Goal: Task Accomplishment & Management: Use online tool/utility

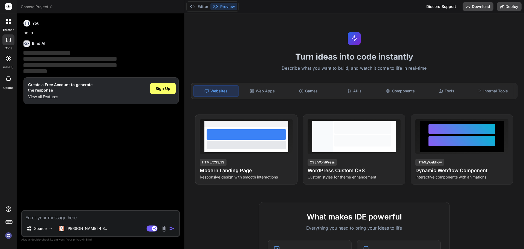
click at [63, 212] on textarea at bounding box center [100, 216] width 157 height 10
click at [166, 93] on div "Sign Up" at bounding box center [163, 88] width 26 height 11
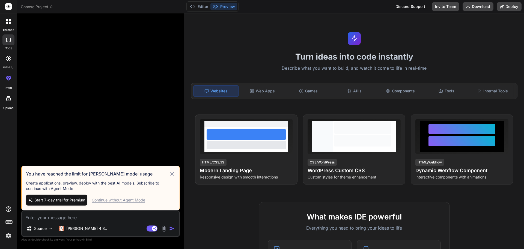
click at [129, 201] on div "Continue without Agent Mode" at bounding box center [119, 199] width 54 height 5
type textarea "x"
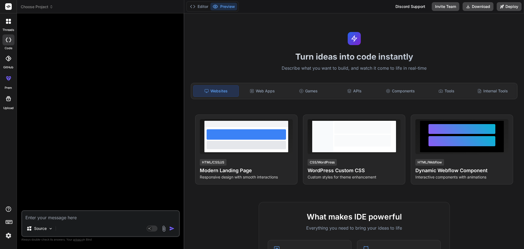
click at [78, 216] on textarea at bounding box center [100, 216] width 157 height 10
paste textarea "{ reportDataWithHeading.length > 0 && [DOMAIN_NAME]((item, indx) => { let colum…"
type textarea "{ reportDataWithHeading.length > 0 && [DOMAIN_NAME]((item, indx) => { let colum…"
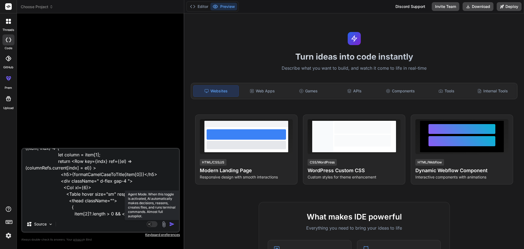
type textarea "x"
type textarea "{ reportDataWithHeading.length > 0 && [DOMAIN_NAME]((item, indx) => { let colum…"
type textarea "x"
type textarea "{ reportDataWithHeading.length > 0 && [DOMAIN_NAME]((item, indx) => { let colum…"
type textarea "x"
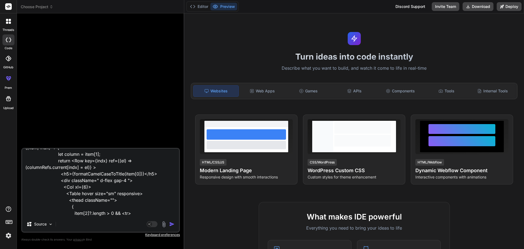
scroll to position [40, 0]
type textarea "{ reportDataWithHeading.length > 0 && [DOMAIN_NAME]((item, indx) => { let colum…"
type textarea "x"
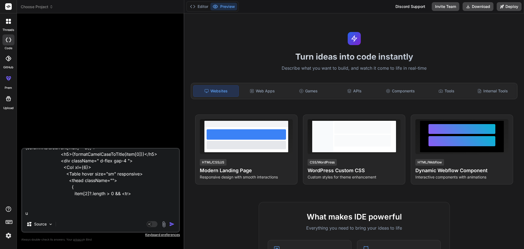
type textarea "{ reportDataWithHeading.length > 0 && [DOMAIN_NAME]((item, indx) => { let colum…"
type textarea "x"
type textarea "{ reportDataWithHeading.length > 0 && [DOMAIN_NAME]((item, indx) => { let colum…"
type textarea "x"
type textarea "{ reportDataWithHeading.length > 0 && [DOMAIN_NAME]((item, indx) => { let colum…"
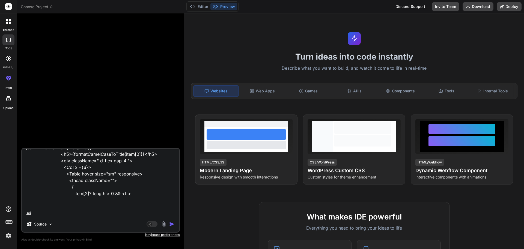
type textarea "x"
type textarea "{ reportDataWithHeading.length > 0 && [DOMAIN_NAME]((item, indx) => { let colum…"
type textarea "x"
type textarea "{ reportDataWithHeading.length > 0 && [DOMAIN_NAME]((item, indx) => { let colum…"
type textarea "x"
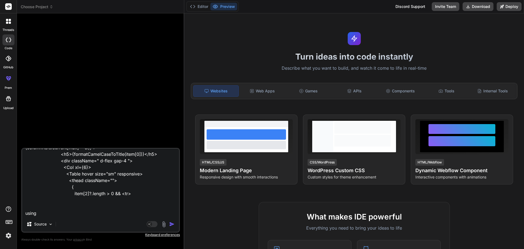
type textarea "{ reportDataWithHeading.length > 0 && [DOMAIN_NAME]((item, indx) => { let colum…"
type textarea "x"
type textarea "{ reportDataWithHeading.length > 0 && [DOMAIN_NAME]((item, indx) => { let colum…"
type textarea "x"
type textarea "{ reportDataWithHeading.length > 0 && [DOMAIN_NAME]((item, indx) => { let colum…"
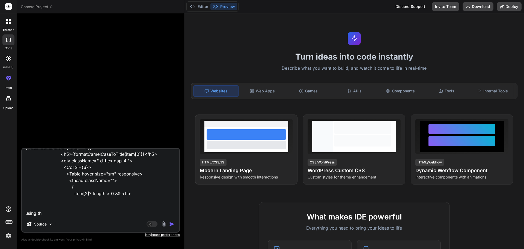
type textarea "x"
type textarea "{ reportDataWithHeading.length > 0 && [DOMAIN_NAME]((item, indx) => { let colum…"
type textarea "x"
type textarea "{ reportDataWithHeading.length > 0 && [DOMAIN_NAME]((item, indx) => { let colum…"
type textarea "x"
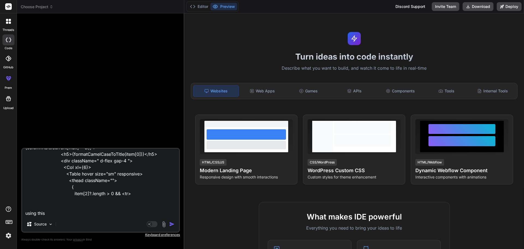
type textarea "{ reportDataWithHeading.length > 0 && [DOMAIN_NAME]((item, indx) => { let colum…"
type textarea "x"
type textarea "{ reportDataWithHeading.length > 0 && [DOMAIN_NAME]((item, indx) => { let colum…"
type textarea "x"
type textarea "{ reportDataWithHeading.length > 0 && [DOMAIN_NAME]((item, indx) => { let colum…"
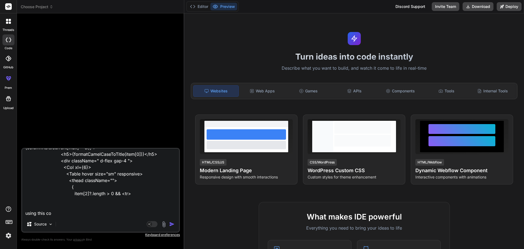
type textarea "x"
type textarea "{ reportDataWithHeading.length > 0 && [DOMAIN_NAME]((item, indx) => { let colum…"
type textarea "x"
type textarea "{ reportDataWithHeading.length > 0 && [DOMAIN_NAME]((item, indx) => { let colum…"
type textarea "x"
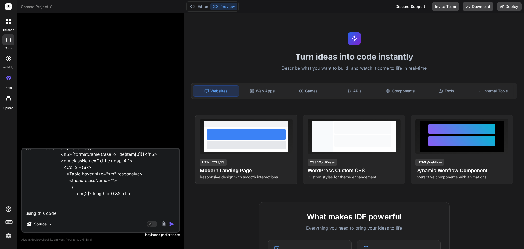
type textarea "{ reportDataWithHeading.length > 0 && [DOMAIN_NAME]((item, indx) => { let colum…"
type textarea "x"
type textarea "{ reportDataWithHeading.length > 0 && [DOMAIN_NAME]((item, indx) => { let colum…"
type textarea "x"
type textarea "{ reportDataWithHeading.length > 0 && [DOMAIN_NAME]((item, indx) => { let colum…"
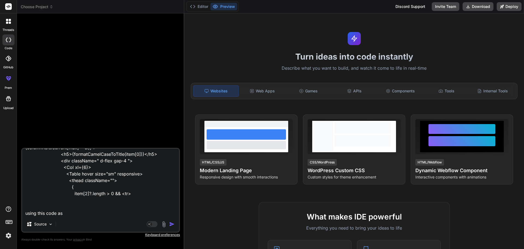
type textarea "x"
type textarea "{ reportDataWithHeading.length > 0 && [DOMAIN_NAME]((item, indx) => { let colum…"
type textarea "x"
type textarea "{ reportDataWithHeading.length > 0 && [DOMAIN_NAME]((item, indx) => { let colum…"
type textarea "x"
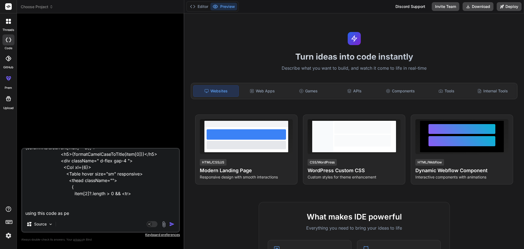
type textarea "{ reportDataWithHeading.length > 0 && [DOMAIN_NAME]((item, indx) => { let colum…"
type textarea "x"
type textarea "{ reportDataWithHeading.length > 0 && [DOMAIN_NAME]((item, indx) => { let colum…"
type textarea "x"
type textarea "{ reportDataWithHeading.length > 0 && [DOMAIN_NAME]((item, indx) => { let colum…"
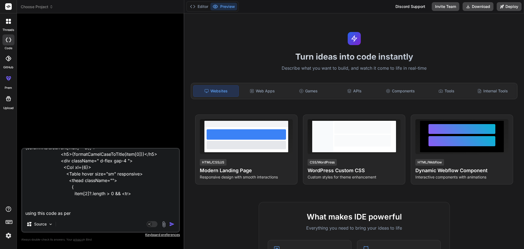
type textarea "x"
type textarea "{ reportDataWithHeading.length > 0 && [DOMAIN_NAME]((item, indx) => { let colum…"
type textarea "x"
type textarea "{ reportDataWithHeading.length > 0 && [DOMAIN_NAME]((item, indx) => { let colum…"
type textarea "x"
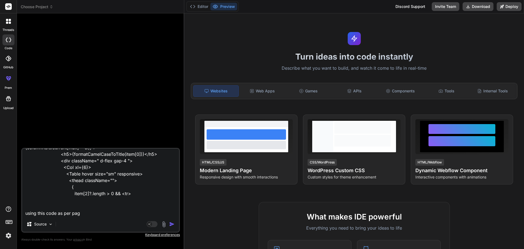
type textarea "{ reportDataWithHeading.length > 0 && [DOMAIN_NAME]((item, indx) => { let colum…"
type textarea "x"
type textarea "{ reportDataWithHeading.length > 0 && [DOMAIN_NAME]((item, indx) => { let colum…"
type textarea "x"
type textarea "{ reportDataWithHeading.length > 0 && [DOMAIN_NAME]((item, indx) => { let colum…"
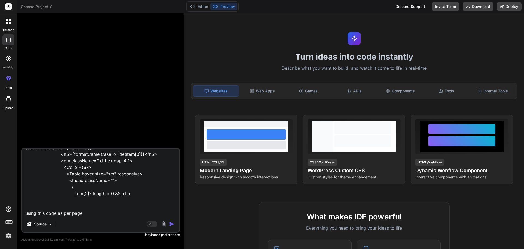
type textarea "x"
type textarea "{ reportDataWithHeading.length > 0 && [DOMAIN_NAME]((item, indx) => { let colum…"
type textarea "x"
type textarea "{ reportDataWithHeading.length > 0 && [DOMAIN_NAME]((item, indx) => { let colum…"
type textarea "x"
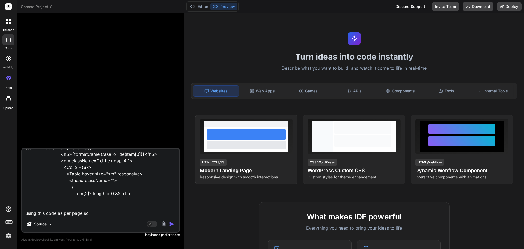
type textarea "{ reportDataWithHeading.length > 0 && [DOMAIN_NAME]((item, indx) => { let colum…"
type textarea "x"
type textarea "{ reportDataWithHeading.length > 0 && [DOMAIN_NAME]((item, indx) => { let colum…"
type textarea "x"
type textarea "{ reportDataWithHeading.length > 0 && [DOMAIN_NAME]((item, indx) => { let colum…"
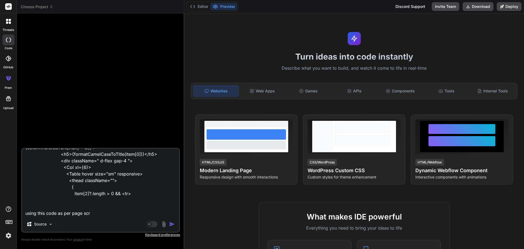
type textarea "x"
type textarea "{ reportDataWithHeading.length > 0 && [DOMAIN_NAME]((item, indx) => { let colum…"
type textarea "x"
type textarea "{ reportDataWithHeading.length > 0 && [DOMAIN_NAME]((item, indx) => { let colum…"
type textarea "x"
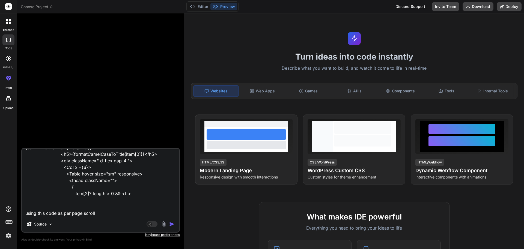
type textarea "{ reportDataWithHeading.length > 0 && [DOMAIN_NAME]((item, indx) => { let colum…"
type textarea "x"
type textarea "{ reportDataWithHeading.length > 0 && [DOMAIN_NAME]((item, indx) => { let colum…"
type textarea "x"
type textarea "{ reportDataWithHeading.length > 0 && [DOMAIN_NAME]((item, indx) => { let colum…"
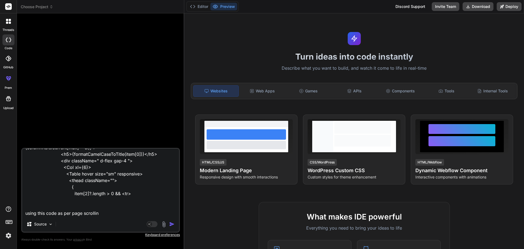
type textarea "x"
type textarea "{ reportDataWithHeading.length > 0 && [DOMAIN_NAME]((item, indx) => { let colum…"
type textarea "x"
type textarea "{ reportDataWithHeading.length > 0 && [DOMAIN_NAME]((item, indx) => { let colum…"
type textarea "x"
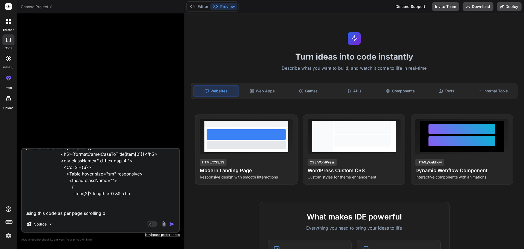
type textarea "{ reportDataWithHeading.length > 0 && [DOMAIN_NAME]((item, indx) => { let colum…"
type textarea "x"
type textarea "{ reportDataWithHeading.length > 0 && [DOMAIN_NAME]((item, indx) => { let colum…"
type textarea "x"
type textarea "{ reportDataWithHeading.length > 0 && [DOMAIN_NAME]((item, indx) => { let colum…"
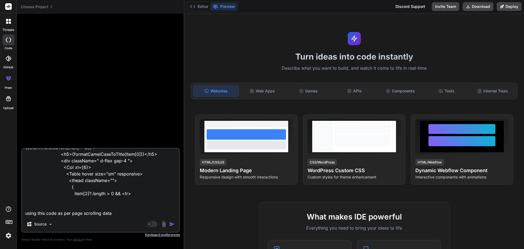
type textarea "x"
type textarea "{ reportDataWithHeading.length > 0 && [DOMAIN_NAME]((item, indx) => { let colum…"
type textarea "x"
type textarea "{ reportDataWithHeading.length > 0 && [DOMAIN_NAME]((item, indx) => { let colum…"
type textarea "x"
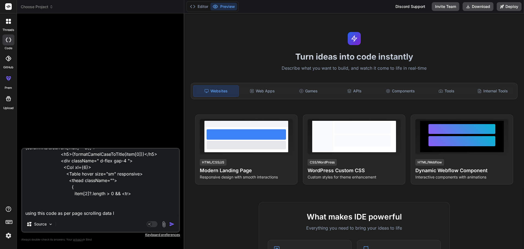
type textarea "{ reportDataWithHeading.length > 0 && [DOMAIN_NAME]((item, indx) => { let colum…"
type textarea "x"
type textarea "{ reportDataWithHeading.length > 0 && [DOMAIN_NAME]((item, indx) => { let colum…"
type textarea "x"
type textarea "{ reportDataWithHeading.length > 0 && [DOMAIN_NAME]((item, indx) => { let colum…"
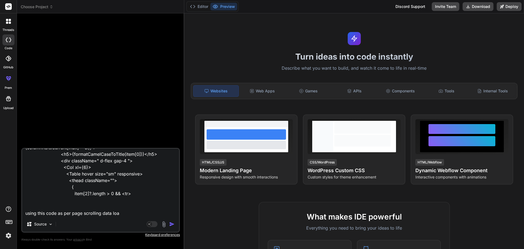
type textarea "x"
type textarea "{ reportDataWithHeading.length > 0 && [DOMAIN_NAME]((item, indx) => { let colum…"
type textarea "x"
type textarea "{ reportDataWithHeading.length > 0 && [DOMAIN_NAME]((item, indx) => { let colum…"
type textarea "x"
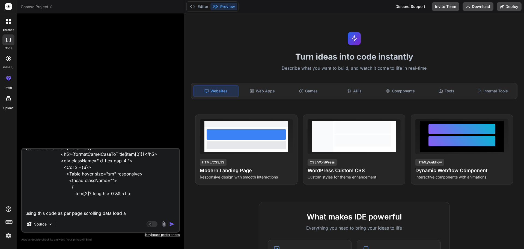
type textarea "{ reportDataWithHeading.length > 0 && [DOMAIN_NAME]((item, indx) => { let colum…"
type textarea "x"
type textarea "{ reportDataWithHeading.length > 0 && [DOMAIN_NAME]((item, indx) => { let colum…"
type textarea "x"
type textarea "{ reportDataWithHeading.length > 0 && [DOMAIN_NAME]((item, indx) => { let colum…"
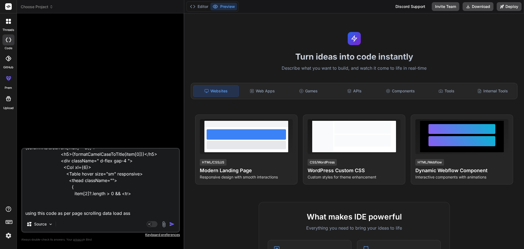
type textarea "x"
type textarea "{ reportDataWithHeading.length > 0 && [DOMAIN_NAME]((item, indx) => { let colum…"
type textarea "x"
type textarea "{ reportDataWithHeading.length > 0 && [DOMAIN_NAME]((item, indx) => { let colum…"
type textarea "x"
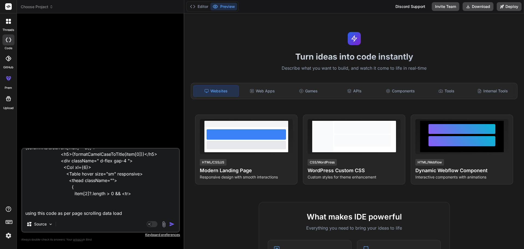
type textarea "{ reportDataWithHeading.length > 0 && [DOMAIN_NAME]((item, indx) => { let colum…"
type textarea "x"
type textarea "{ reportDataWithHeading.length > 0 && [DOMAIN_NAME]((item, indx) => { let colum…"
type textarea "x"
type textarea "{ reportDataWithHeading.length > 0 && [DOMAIN_NAME]((item, indx) => { let colum…"
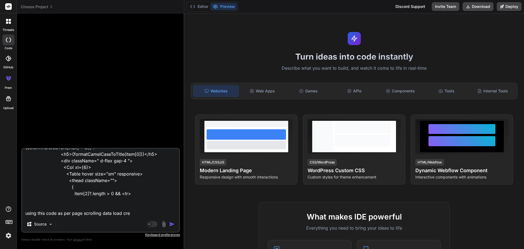
type textarea "x"
type textarea "{ reportDataWithHeading.length > 0 && [DOMAIN_NAME]((item, indx) => { let colum…"
type textarea "x"
type textarea "{ reportDataWithHeading.length > 0 && [DOMAIN_NAME]((item, indx) => { let colum…"
type textarea "x"
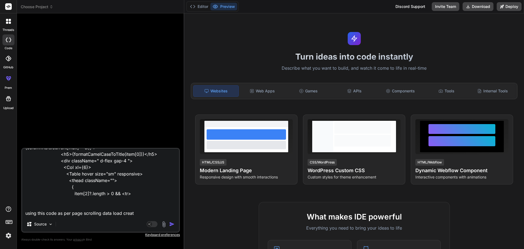
type textarea "{ reportDataWithHeading.length > 0 && [DOMAIN_NAME]((item, indx) => { let colum…"
type textarea "x"
type textarea "{ reportDataWithHeading.length > 0 && [DOMAIN_NAME]((item, indx) => { let colum…"
type textarea "x"
type textarea "{ reportDataWithHeading.length > 0 && [DOMAIN_NAME]((item, indx) => { let colum…"
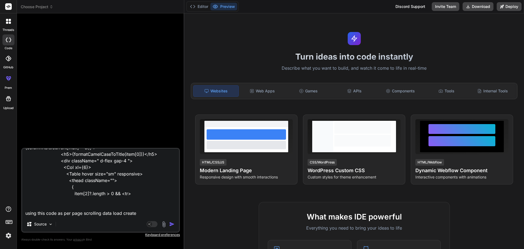
type textarea "x"
type textarea "{ reportDataWithHeading.length > 0 && [DOMAIN_NAME]((item, indx) => { let colum…"
type textarea "x"
type textarea "{ reportDataWithHeading.length > 0 && [DOMAIN_NAME]((item, indx) => { let colum…"
type textarea "x"
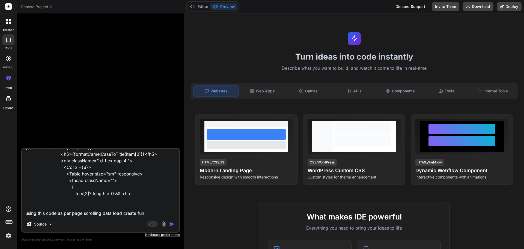
type textarea "{ reportDataWithHeading.length > 0 && [DOMAIN_NAME]((item, indx) => { let colum…"
type textarea "x"
type textarea "{ reportDataWithHeading.length > 0 && [DOMAIN_NAME]((item, indx) => { let colum…"
type textarea "x"
type textarea "{ reportDataWithHeading.length > 0 && [DOMAIN_NAME]((item, indx) => { let colum…"
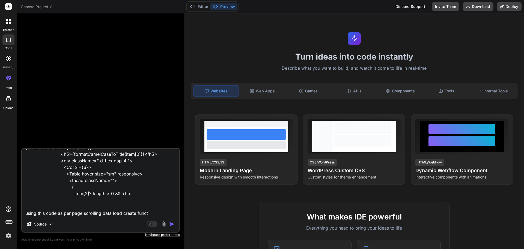
type textarea "x"
type textarea "{ reportDataWithHeading.length > 0 && [DOMAIN_NAME]((item, indx) => { let colum…"
type textarea "x"
type textarea "{ reportDataWithHeading.length > 0 && [DOMAIN_NAME]((item, indx) => { let colum…"
type textarea "x"
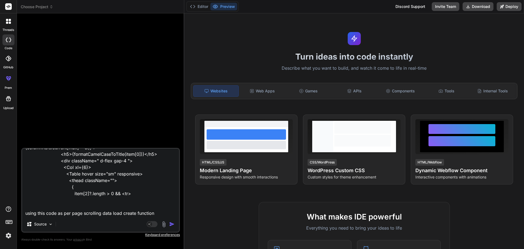
type textarea "{ reportDataWithHeading.length > 0 && [DOMAIN_NAME]((item, indx) => { let colum…"
type textarea "x"
type textarea "{ reportDataWithHeading.length > 0 && [DOMAIN_NAME]((item, indx) => { let colum…"
type textarea "x"
type textarea "{ reportDataWithHeading.length > 0 && [DOMAIN_NAME]((item, indx) => { let colum…"
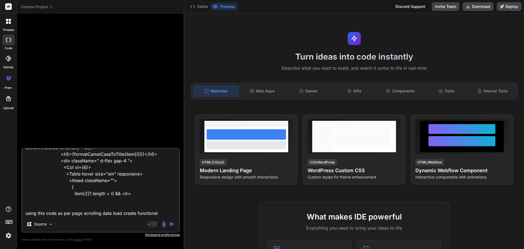
type textarea "x"
type textarea "{ reportDataWithHeading.length > 0 && [DOMAIN_NAME]((item, indx) => { let colum…"
type textarea "x"
type textarea "{ reportDataWithHeading.length > 0 && [DOMAIN_NAME]((item, indx) => { let colum…"
type textarea "x"
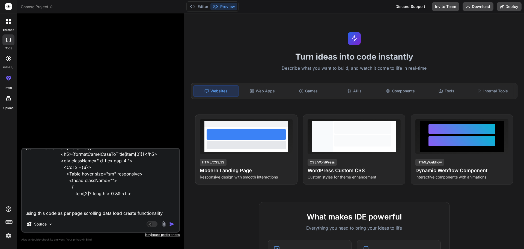
scroll to position [0, 0]
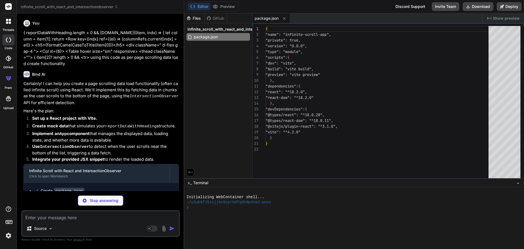
type textarea "x"
type textarea "<script type="module" src="/src/main.jsx"></script> </body> </html>"
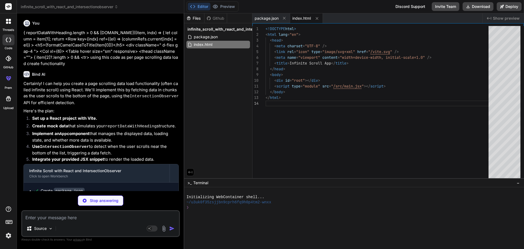
type textarea "x"
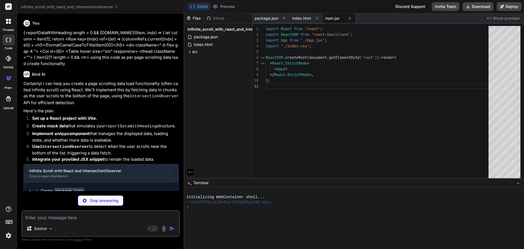
type textarea "x"
type textarea ".loading-indicator { color: #007bff; } .no-more-data { color: #dc3545; }"
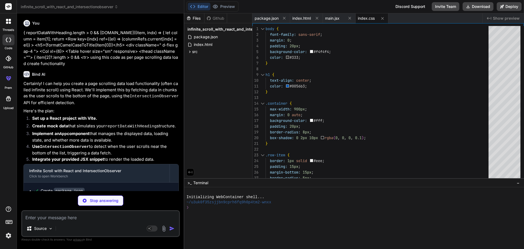
type textarea "x"
type textarea "} export default App;"
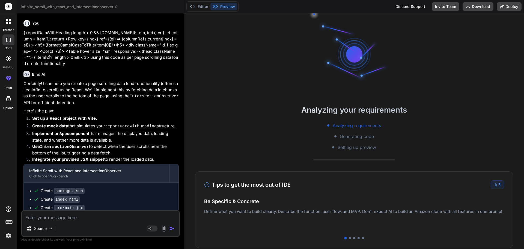
scroll to position [26, 0]
type textarea "x"
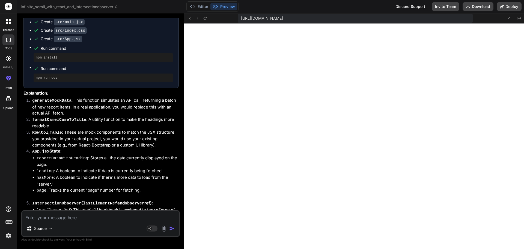
scroll to position [246, 0]
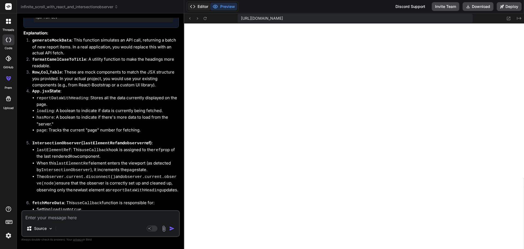
click at [203, 7] on button "Editor" at bounding box center [199, 7] width 23 height 8
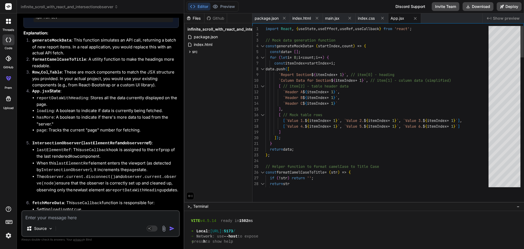
drag, startPoint x: 369, startPoint y: 178, endPoint x: 392, endPoint y: 262, distance: 86.9
click at [392, 248] on html "threads code GitHub prem Upload infinite_scroll_with_react_and_intersectionobse…" at bounding box center [262, 124] width 524 height 249
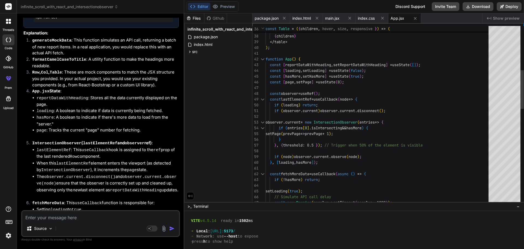
scroll to position [0, 0]
click at [291, 95] on div "const observer = useRef ( ) ; const lastElementRef = useCallback ( node => { if…" at bounding box center [379, 234] width 226 height 826
click at [290, 93] on div "const observer = useRef ( ) ; const lastElementRef = useCallback ( node => { if…" at bounding box center [379, 234] width 226 height 826
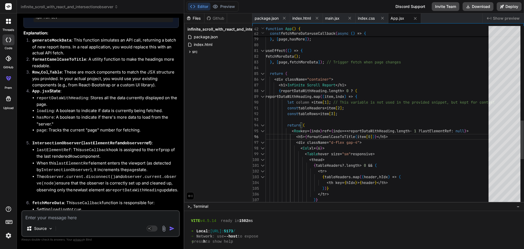
drag, startPoint x: 486, startPoint y: 132, endPoint x: 429, endPoint y: 132, distance: 57.3
click at [429, 132] on div "} , [ page , hasMore ] ) ; useEffect ( ( ) => { fetchMoreData ( ) ; } , [ page …" at bounding box center [379, 2] width 226 height 826
click at [450, 144] on div "} , [ page , hasMore ] ) ; useEffect ( ( ) => { fetchMoreData ( ) ; } , [ page …" at bounding box center [379, 2] width 226 height 826
drag, startPoint x: 487, startPoint y: 130, endPoint x: 422, endPoint y: 129, distance: 65.3
click at [422, 129] on div "} , [ page , hasMore ] ) ; useEffect ( ( ) => { fetchMoreData ( ) ; } , [ page …" at bounding box center [379, 2] width 226 height 826
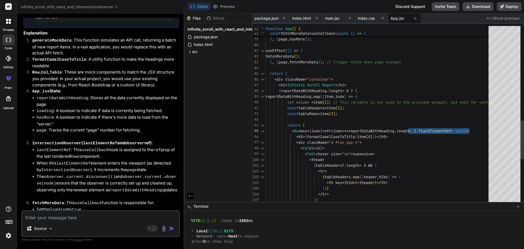
click at [485, 130] on div "} , [ page , hasMore ] ) ; useEffect ( ( ) => { fetchMoreData ( ) ; } , [ page …" at bounding box center [379, 2] width 226 height 826
drag, startPoint x: 295, startPoint y: 136, endPoint x: 281, endPoint y: 130, distance: 15.6
click at [281, 130] on div "} , [ page , hasMore ] ) ; useEffect ( ( ) => { fetchMoreData ( ) ; } , [ page …" at bounding box center [379, 2] width 226 height 826
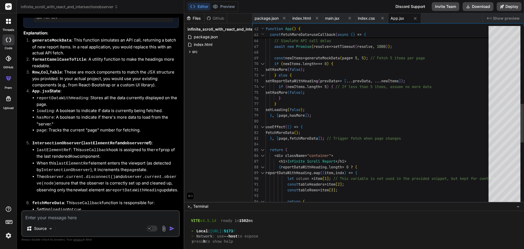
type textarea "useEffect(() => { fetchMoreData(); }, [page, fetchMoreData]); // Trigger fetch …"
click at [294, 131] on div "return ( let column = item [ 1 ] ; // This variable is not used in the provided…" at bounding box center [379, 78] width 226 height 826
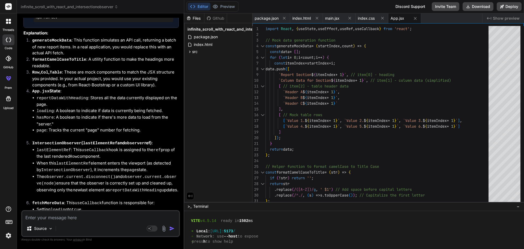
click at [76, 218] on textarea at bounding box center [100, 216] width 157 height 10
paste textarea "import { useRef, useState, useEffect } from "react"; import { Col, Container, R…"
type textarea "import { useRef, useState, useEffect } from "react"; import { Col, Container, R…"
type textarea "x"
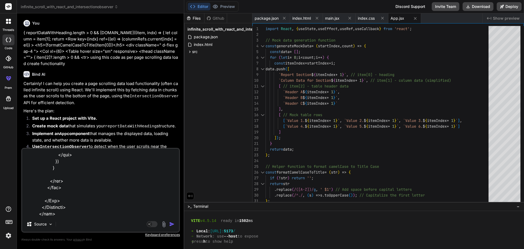
drag, startPoint x: 72, startPoint y: 102, endPoint x: 13, endPoint y: 83, distance: 62.1
click at [13, 83] on div "threads code GitHub prem Upload infinite_scroll_with_react_and_intersectionobse…" at bounding box center [262, 124] width 524 height 249
click at [75, 103] on p "Certainly! I can help you create a page scrolling data load functionality (ofte…" at bounding box center [100, 93] width 155 height 25
drag, startPoint x: 75, startPoint y: 103, endPoint x: 24, endPoint y: 83, distance: 55.0
click at [24, 83] on p "Certainly! I can help you create a page scrolling data load functionality (ofte…" at bounding box center [100, 93] width 155 height 25
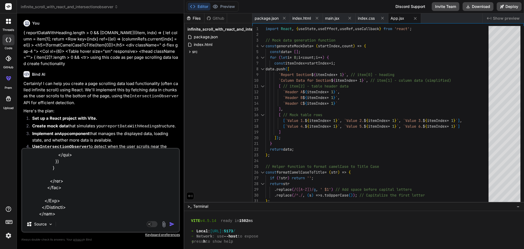
copy p "Certainly! I can help you create a page scrolling data load functionality (ofte…"
click at [40, 215] on textarea at bounding box center [100, 183] width 157 height 68
type textarea "import { useRef, useState, useEffect } from "react"; import { Col, Container, R…"
type textarea "x"
type textarea "import { useRef, useState, useEffect } from "react"; import { Col, Container, R…"
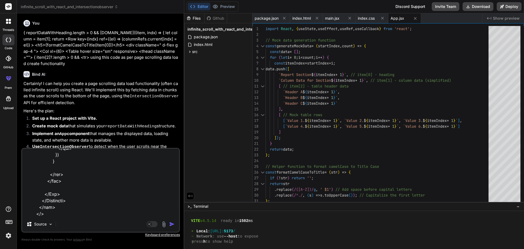
type textarea "x"
type textarea "import { useRef, useState, useEffect } from "react"; import { Col, Container, R…"
type textarea "x"
type textarea "import { useRef, useState, useEffect } from "react"; import { Col, Container, R…"
type textarea "x"
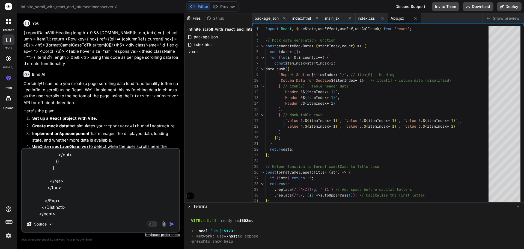
type textarea "import { useRef, useState, useEffect } from "react"; import { Col, Container, R…"
type textarea "x"
type textarea "import { useRef, useState, useEffect } from "react"; import { Col, Container, R…"
type textarea "x"
type textarea "import { useRef, useState, useEffect } from "react"; import { Col, Container, R…"
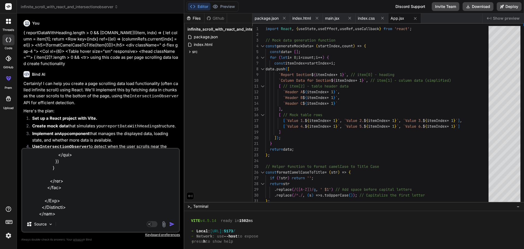
type textarea "x"
type textarea "import { useRef, useState, useEffect } from "react"; import { Col, Container, R…"
type textarea "x"
type textarea "import { useRef, useState, useEffect } from "react"; import { Col, Container, R…"
type textarea "x"
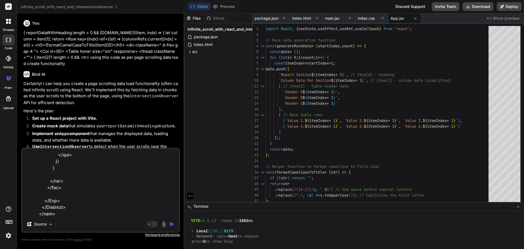
type textarea "import { useRef, useState, useEffect } from "react"; import { Col, Container, R…"
type textarea "x"
type textarea "import { useRef, useState, useEffect } from "react"; import { Col, Container, R…"
type textarea "x"
type textarea "import { useRef, useState, useEffect } from "react"; import { Col, Container, R…"
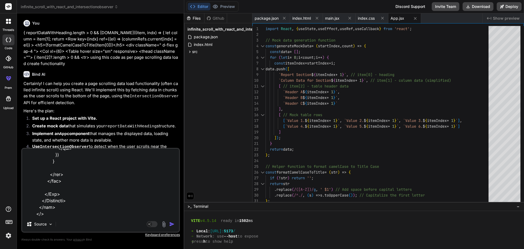
type textarea "x"
type textarea "import { useRef, useState, useEffect } from "react"; import { Col, Container, R…"
type textarea "x"
type textarea "import { useRef, useState, useEffect } from "react"; import { Col, Container, R…"
type textarea "x"
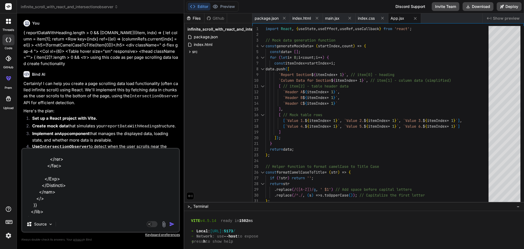
scroll to position [5197, 0]
paste textarea "Certainly! I can help you create a page scrolling data load functionality (ofte…"
click at [171, 225] on img "button" at bounding box center [171, 223] width 5 height 5
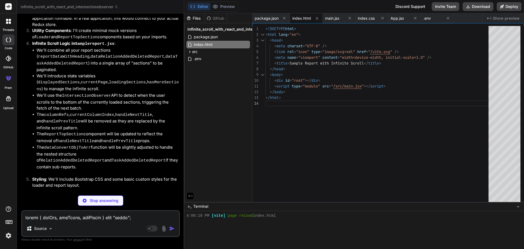
scroll to position [2398, 0]
click at [189, 53] on icon at bounding box center [190, 51] width 5 height 5
click at [207, 76] on span "App.jsx" at bounding box center [205, 74] width 15 height 7
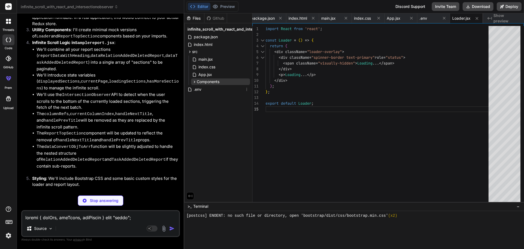
scroll to position [0, 56]
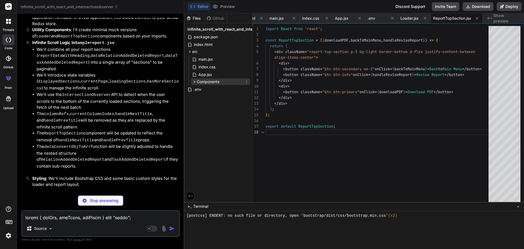
click at [196, 84] on icon at bounding box center [194, 81] width 5 height 5
click at [207, 90] on span "Constants" at bounding box center [210, 88] width 18 height 5
click at [211, 96] on span "Loader.jsx" at bounding box center [216, 96] width 19 height 7
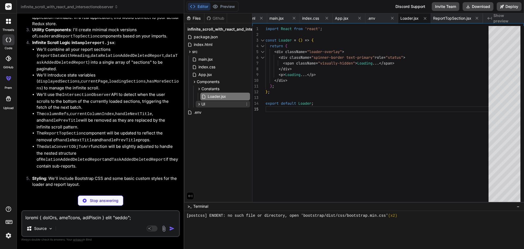
click at [203, 105] on span "UI" at bounding box center [203, 103] width 4 height 5
click at [216, 112] on span "ReportTopSection.jsx" at bounding box center [226, 111] width 39 height 7
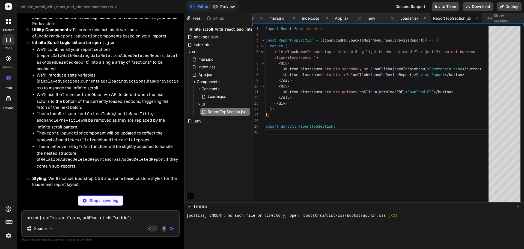
click at [224, 7] on button "Preview" at bounding box center [223, 7] width 27 height 8
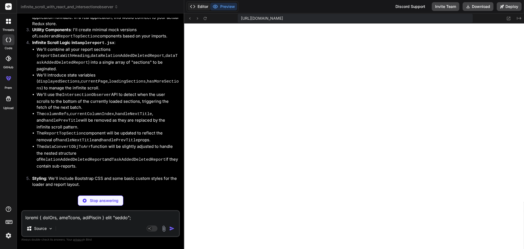
click at [197, 7] on button "Editor" at bounding box center [199, 7] width 23 height 8
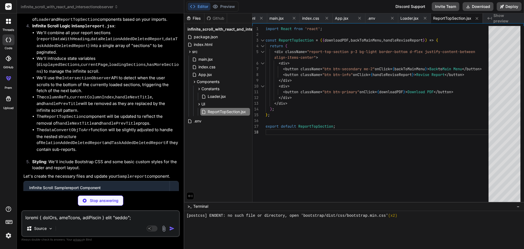
scroll to position [2432, 0]
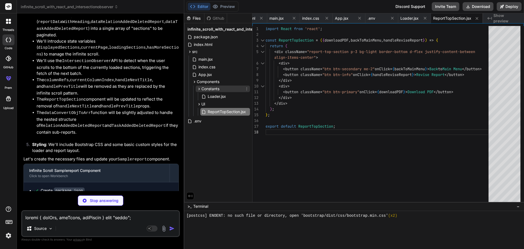
click at [200, 88] on icon at bounding box center [199, 89] width 5 height 5
click at [200, 105] on icon at bounding box center [199, 104] width 5 height 5
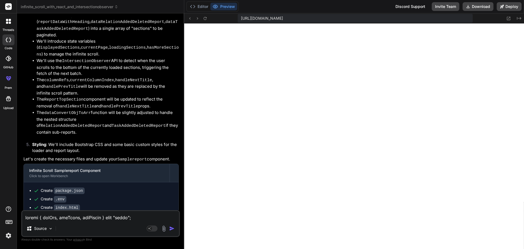
scroll to position [576, 0]
click at [205, 6] on button "Editor" at bounding box center [199, 7] width 23 height 8
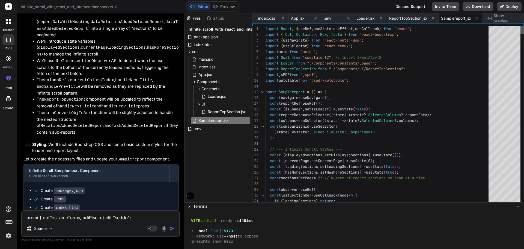
click at [522, 26] on div at bounding box center [522, 115] width 3 height 178
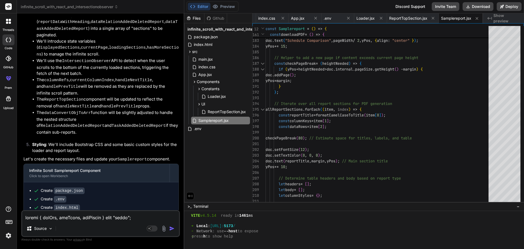
scroll to position [581, 0]
drag, startPoint x: 392, startPoint y: 202, endPoint x: 402, endPoint y: 262, distance: 60.6
click at [402, 248] on html "threads code GitHub prem Upload infinite_scroll_with_react_and_intersectionobse…" at bounding box center [262, 124] width 524 height 249
drag, startPoint x: 419, startPoint y: 202, endPoint x: 429, endPoint y: 248, distance: 47.7
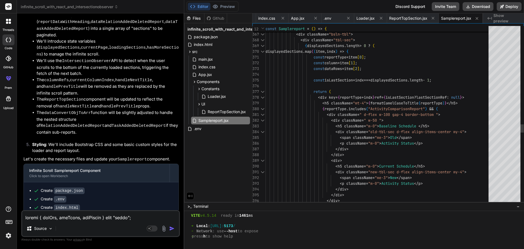
scroll to position [0, 0]
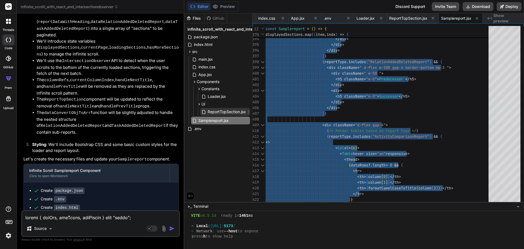
click at [222, 113] on span "ReportTopSection.jsx" at bounding box center [226, 111] width 39 height 7
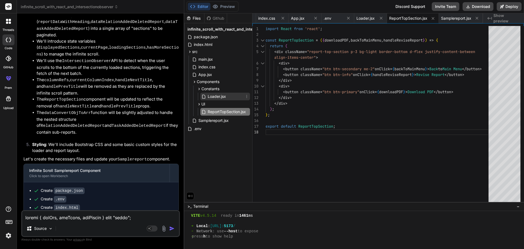
click at [221, 97] on span "Loader.jsx" at bounding box center [216, 96] width 19 height 7
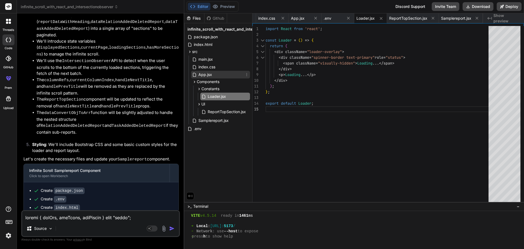
click at [210, 74] on span "App.jsx" at bounding box center [205, 74] width 15 height 7
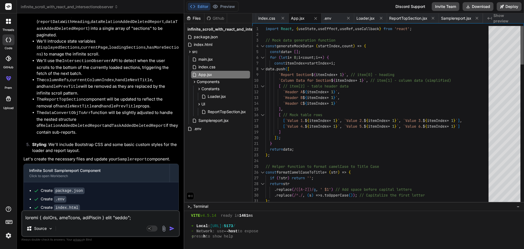
click at [524, 26] on div at bounding box center [522, 115] width 3 height 178
click at [522, 26] on div at bounding box center [522, 115] width 3 height 178
click at [502, 88] on div at bounding box center [505, 115] width 32 height 178
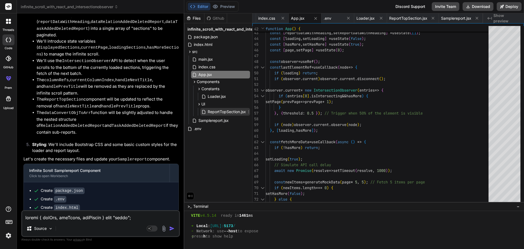
click at [230, 112] on span "ReportTopSection.jsx" at bounding box center [226, 111] width 39 height 7
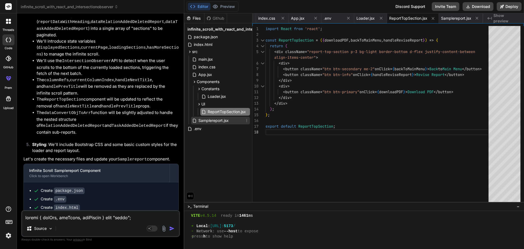
click at [212, 119] on span "Samplereport.jsx" at bounding box center [213, 120] width 31 height 7
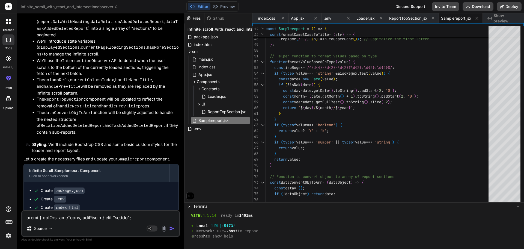
click at [131, 212] on textarea at bounding box center [100, 216] width 157 height 10
click at [64, 217] on textarea at bounding box center [100, 216] width 157 height 10
click at [99, 219] on textarea "add" at bounding box center [100, 216] width 157 height 10
click at [60, 217] on textarea "add" at bounding box center [100, 216] width 157 height 10
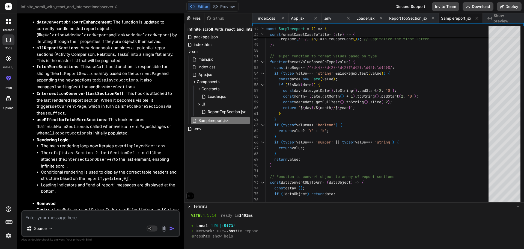
scroll to position [3071, 0]
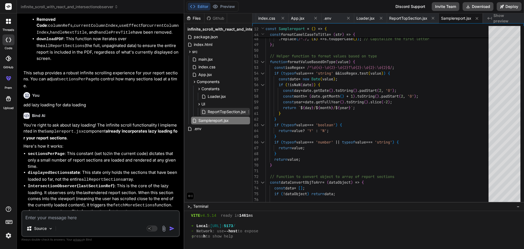
click at [227, 110] on span "ReportTopSection.jsx" at bounding box center [226, 111] width 39 height 7
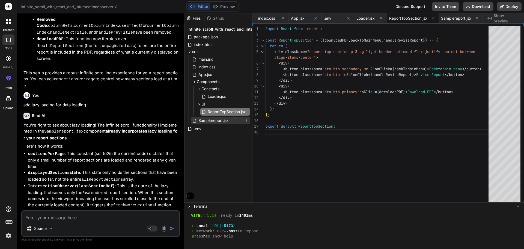
click at [222, 120] on span "Samplereport.jsx" at bounding box center [213, 120] width 31 height 7
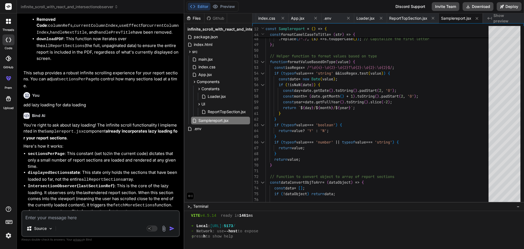
drag, startPoint x: 394, startPoint y: 202, endPoint x: 463, endPoint y: 262, distance: 91.2
click at [463, 248] on html "threads code GitHub prem Upload infinite_scroll_with_react_and_intersectionobse…" at bounding box center [262, 124] width 524 height 249
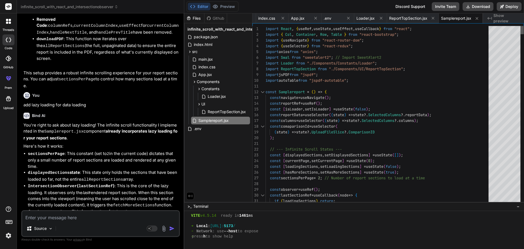
click at [524, 26] on div at bounding box center [522, 30] width 3 height 8
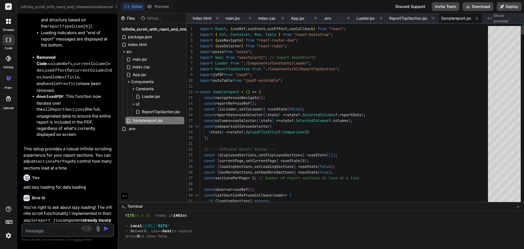
scroll to position [0, 34]
drag, startPoint x: 184, startPoint y: 106, endPoint x: 80, endPoint y: 106, distance: 104.3
click at [80, 106] on div "Bind AI Web Search Created with Pixso. Code Generator You { reportDataWithHeadi…" at bounding box center [68, 130] width 102 height 235
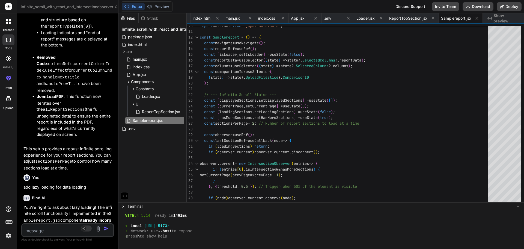
drag, startPoint x: 305, startPoint y: 202, endPoint x: 302, endPoint y: 262, distance: 59.9
click at [302, 248] on html "threads code GitHub prem Upload infinite_scroll_with_react_and_intersectionobse…" at bounding box center [262, 124] width 524 height 249
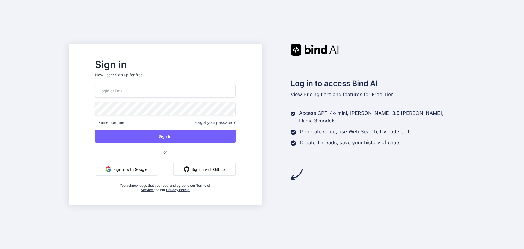
click at [173, 94] on input "email" at bounding box center [165, 90] width 141 height 13
type input "[EMAIL_ADDRESS][DOMAIN_NAME]"
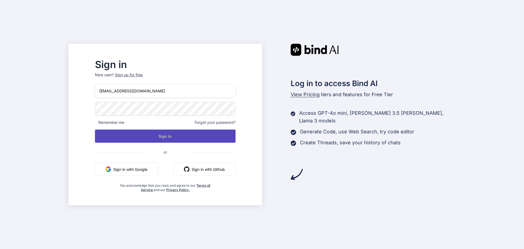
click at [183, 132] on button "Sign In" at bounding box center [165, 135] width 141 height 13
click at [180, 135] on button "Sign In" at bounding box center [165, 135] width 141 height 13
